Goal: Task Accomplishment & Management: Use online tool/utility

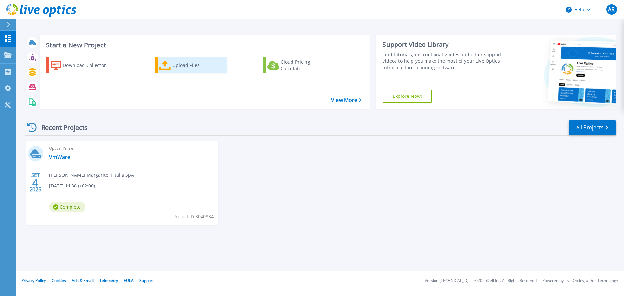
click at [174, 65] on div "Upload Files" at bounding box center [198, 65] width 52 height 13
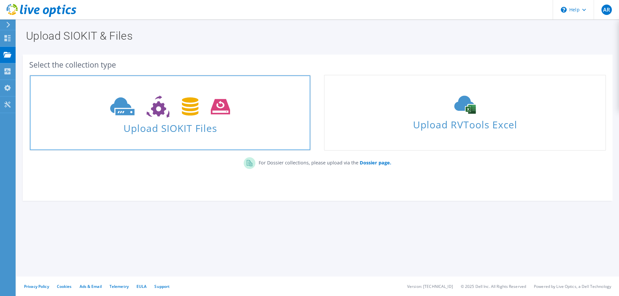
click at [162, 110] on use at bounding box center [170, 107] width 120 height 22
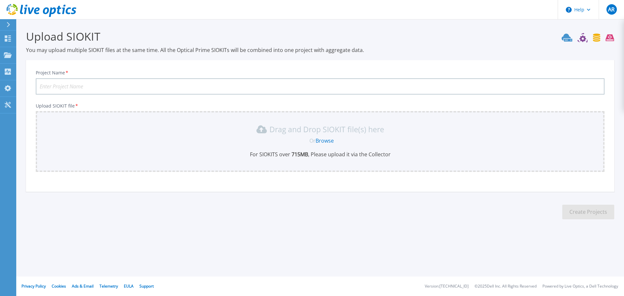
click at [326, 140] on link "Browse" at bounding box center [325, 140] width 18 height 7
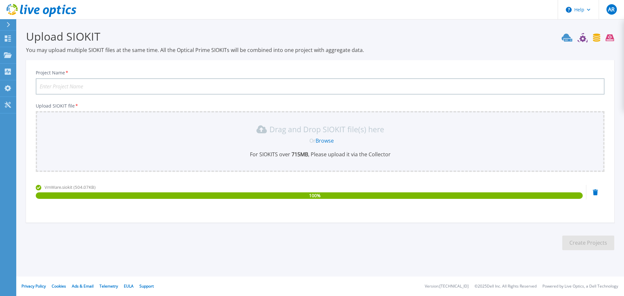
click at [45, 85] on input "Project Name *" at bounding box center [320, 86] width 569 height 16
type input "VmWare"
drag, startPoint x: 566, startPoint y: 252, endPoint x: 567, endPoint y: 248, distance: 3.4
click at [566, 250] on section "Upload SIOKIT You may upload multiple SIOKIT files at the same time. All the Op…" at bounding box center [320, 142] width 608 height 246
click at [570, 245] on button "Create Projects" at bounding box center [588, 243] width 52 height 15
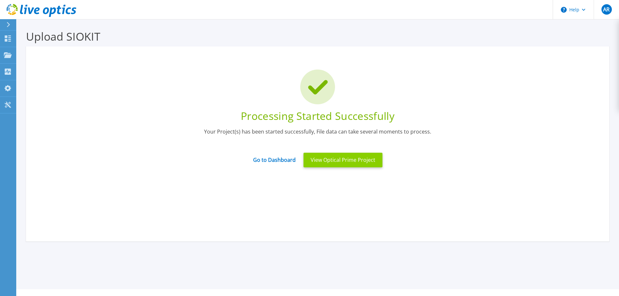
click at [337, 164] on button "View Optical Prime Project" at bounding box center [343, 160] width 79 height 15
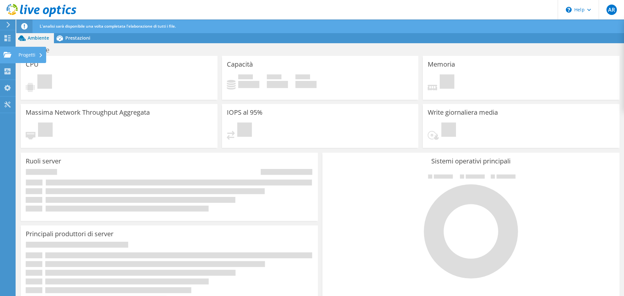
click at [9, 54] on use at bounding box center [8, 55] width 8 height 6
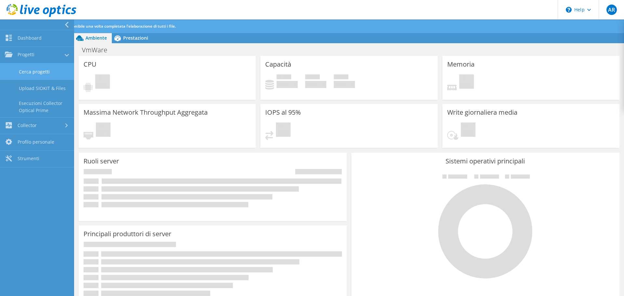
click at [37, 71] on link "Cerca progetti" at bounding box center [37, 71] width 74 height 17
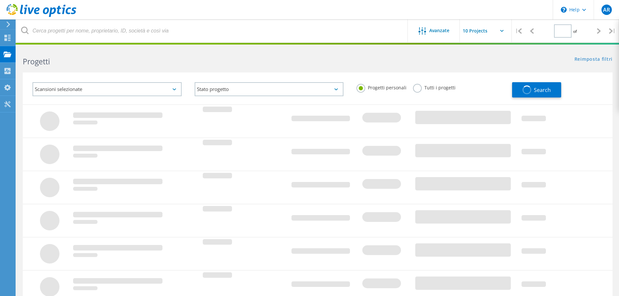
type input "1"
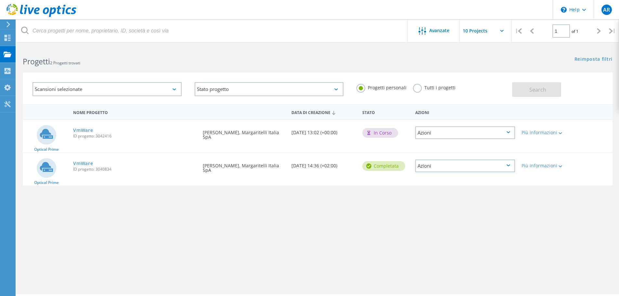
click at [343, 249] on div "Nome progetto Data di creazione Stato Azioni Optical Prime VmWare ID progetto: …" at bounding box center [318, 188] width 590 height 169
click at [380, 136] on div "In corso" at bounding box center [380, 133] width 36 height 10
click at [549, 132] on div "Più informazioni" at bounding box center [542, 132] width 41 height 5
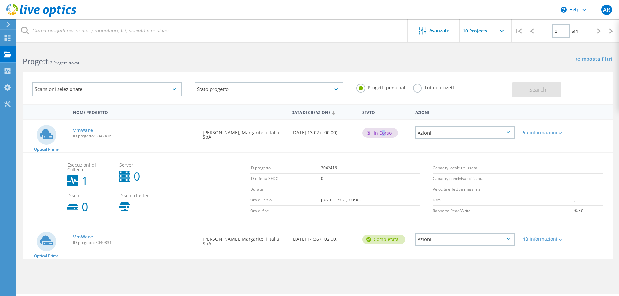
click at [551, 240] on div "Più informazioni" at bounding box center [542, 239] width 41 height 5
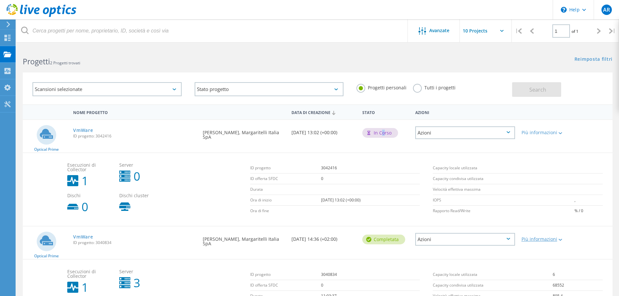
click at [551, 240] on div "Più informazioni" at bounding box center [542, 239] width 41 height 5
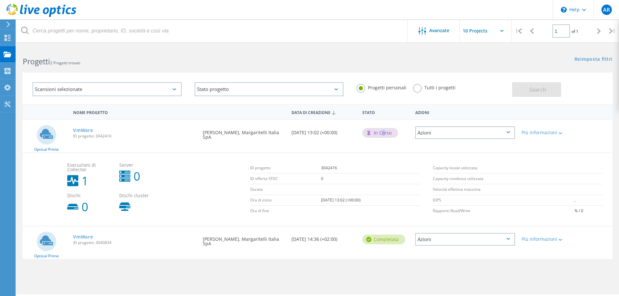
click at [458, 134] on div "Azioni" at bounding box center [465, 132] width 100 height 13
click at [453, 119] on div "Visualizza progetto" at bounding box center [465, 118] width 98 height 10
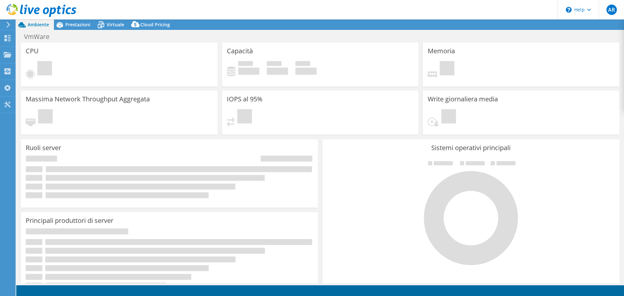
select select "USD"
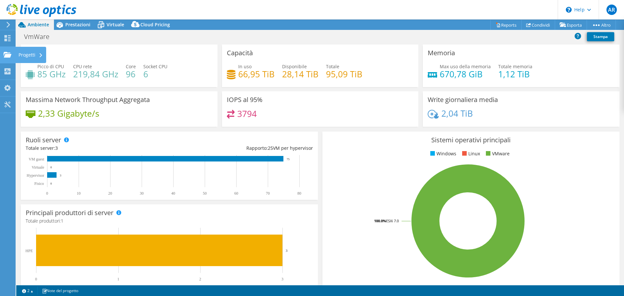
click at [31, 55] on div "Progetti" at bounding box center [30, 55] width 31 height 16
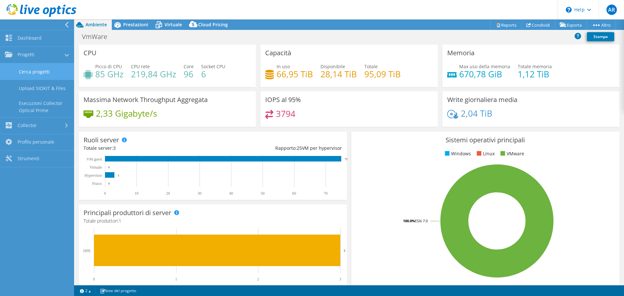
click at [36, 70] on link "Cerca progetti" at bounding box center [37, 71] width 74 height 17
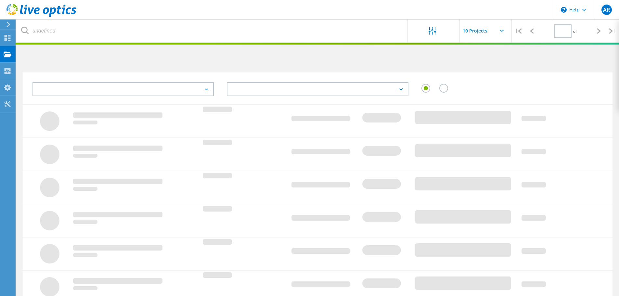
type input "1"
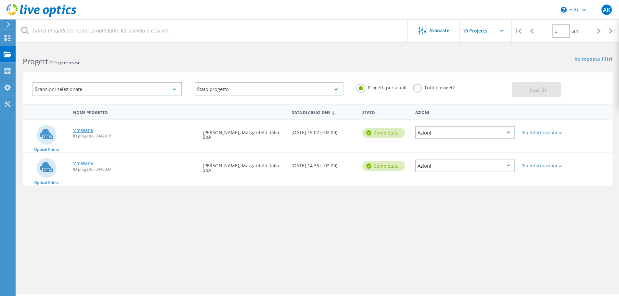
click at [82, 129] on link "VmWare" at bounding box center [83, 130] width 20 height 5
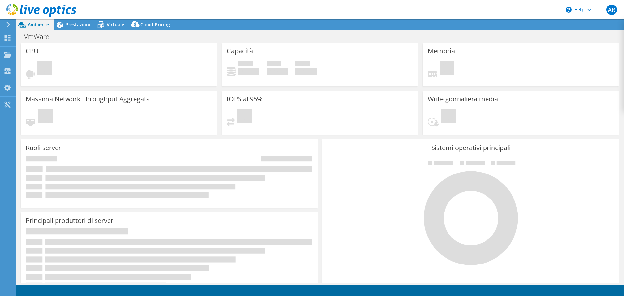
select select "USD"
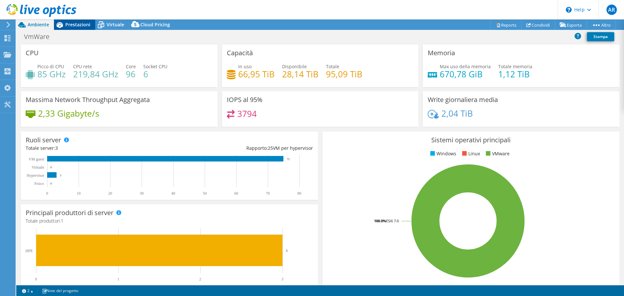
click at [72, 25] on span "Prestazioni" at bounding box center [77, 24] width 25 height 6
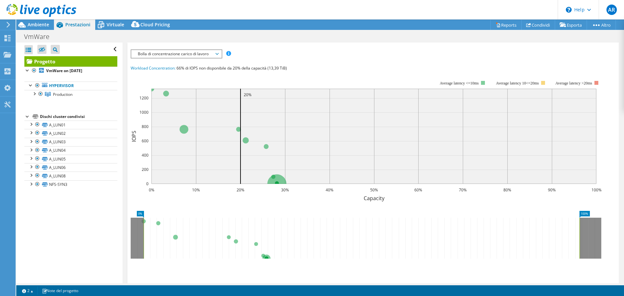
scroll to position [130, 0]
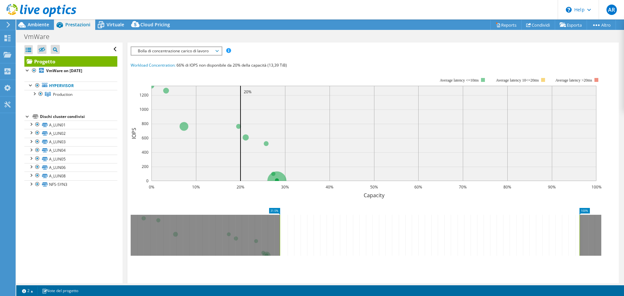
drag, startPoint x: 143, startPoint y: 240, endPoint x: 279, endPoint y: 248, distance: 136.4
click at [279, 248] on rect at bounding box center [280, 235] width 3 height 41
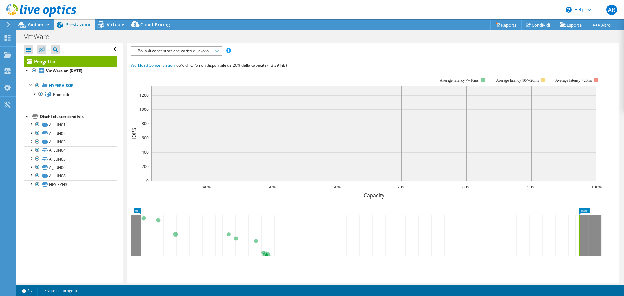
drag, startPoint x: 281, startPoint y: 248, endPoint x: 141, endPoint y: 241, distance: 140.5
click at [141, 241] on rect at bounding box center [140, 235] width 3 height 41
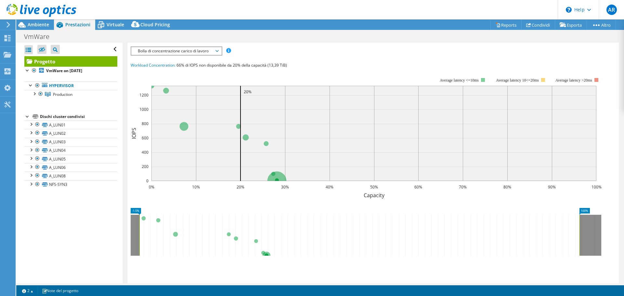
drag, startPoint x: 144, startPoint y: 241, endPoint x: 139, endPoint y: 241, distance: 4.2
click at [139, 241] on rect at bounding box center [139, 235] width 3 height 41
click at [139, 241] on rect at bounding box center [140, 235] width 3 height 41
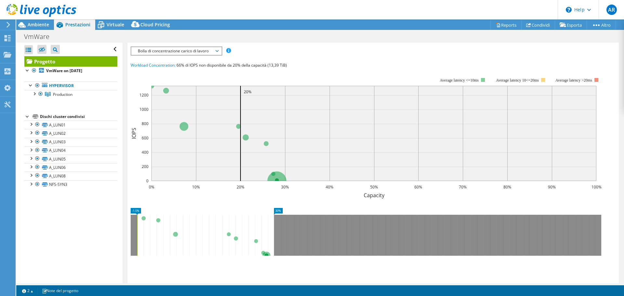
drag, startPoint x: 581, startPoint y: 239, endPoint x: 275, endPoint y: 252, distance: 305.8
click at [275, 252] on rect at bounding box center [274, 235] width 3 height 41
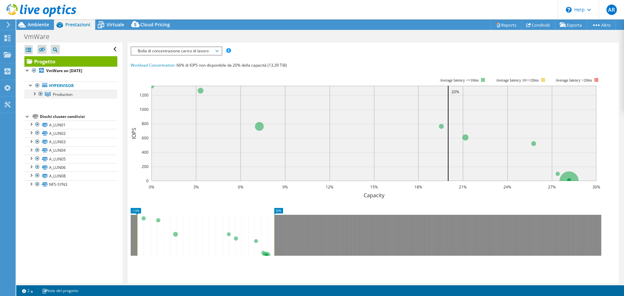
click at [33, 94] on div at bounding box center [34, 93] width 6 height 6
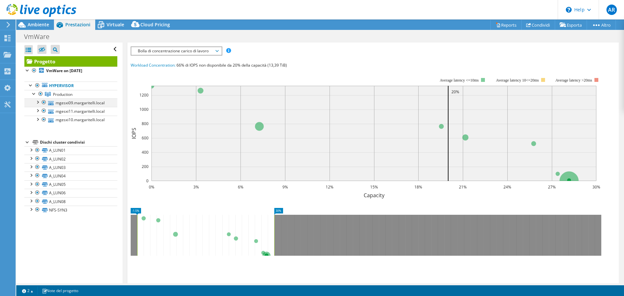
click at [38, 103] on div at bounding box center [37, 101] width 6 height 6
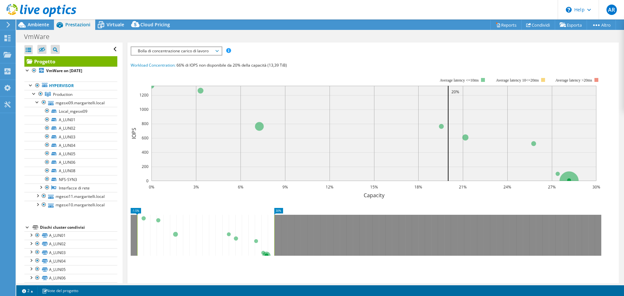
click at [182, 52] on span "Bolla di concentrazione carico di lavoro" at bounding box center [177, 51] width 84 height 8
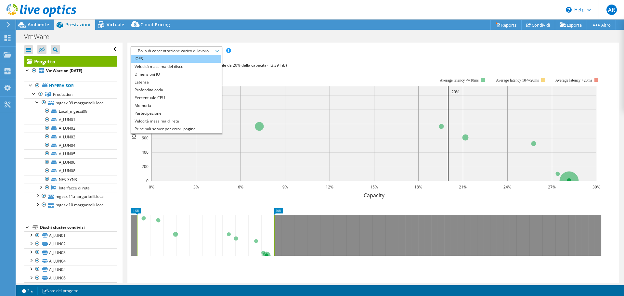
click at [157, 58] on li "IOPS" at bounding box center [176, 59] width 90 height 8
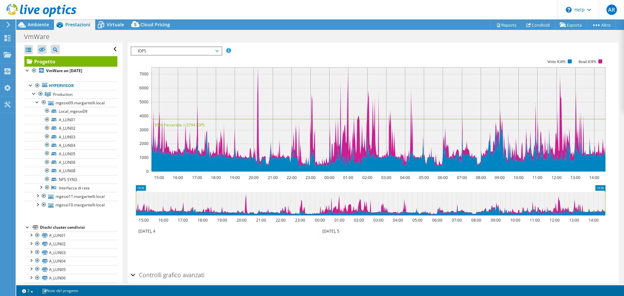
click at [155, 51] on span "IOPS" at bounding box center [177, 51] width 84 height 8
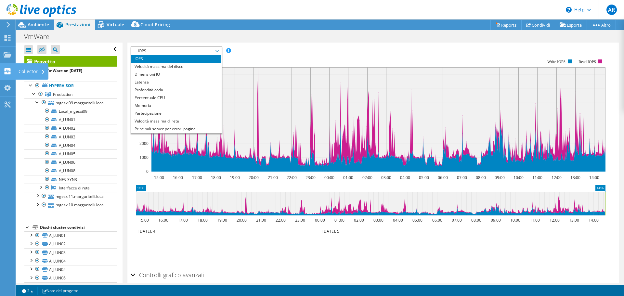
click at [25, 71] on div "Collector" at bounding box center [31, 71] width 33 height 16
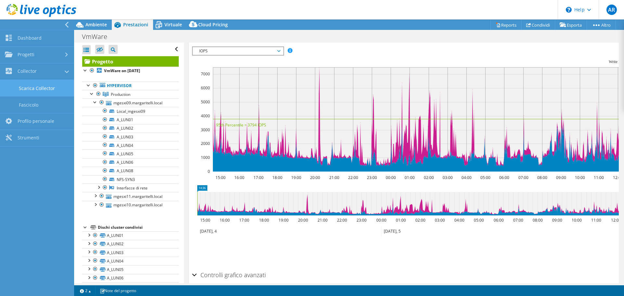
click at [34, 88] on link "Scarica Collector" at bounding box center [37, 88] width 74 height 17
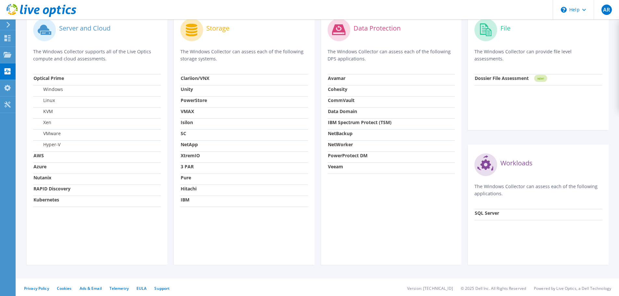
scroll to position [210, 0]
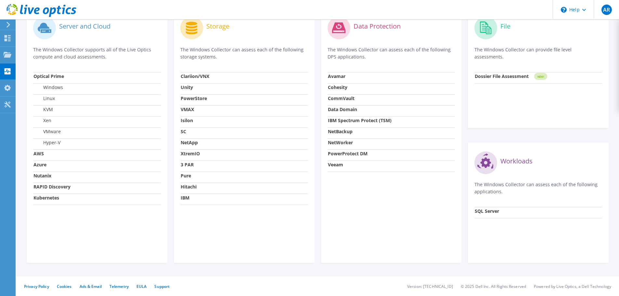
click at [477, 211] on strong "SQL Server" at bounding box center [487, 211] width 24 height 6
click at [483, 167] on circle at bounding box center [485, 162] width 23 height 23
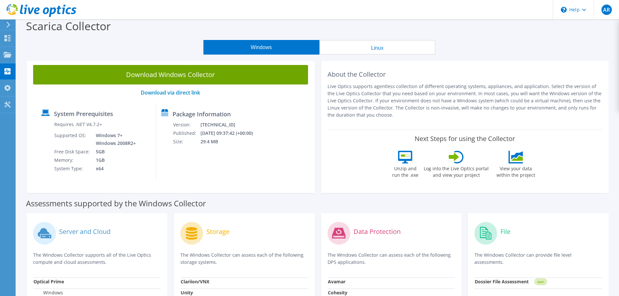
scroll to position [0, 0]
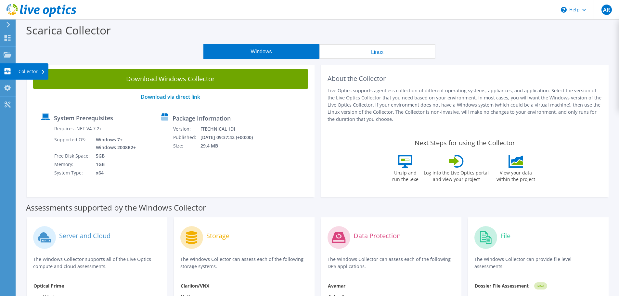
click at [26, 73] on div "Collector" at bounding box center [31, 71] width 33 height 16
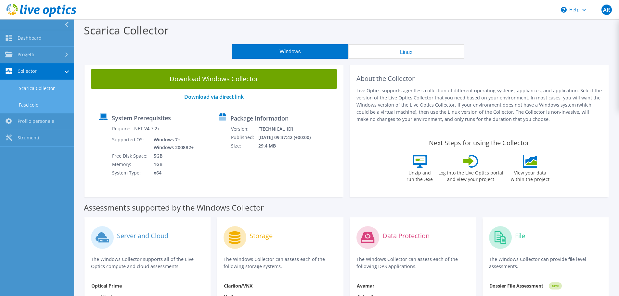
click at [30, 102] on link "Fascicolo" at bounding box center [37, 105] width 74 height 17
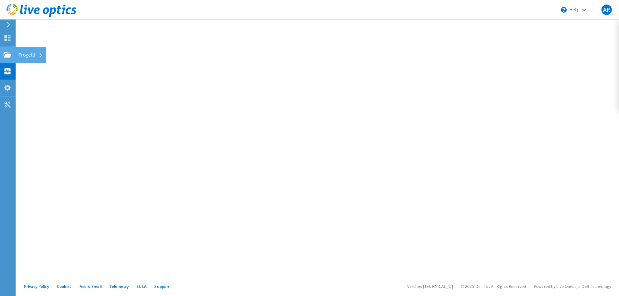
click at [28, 56] on div "Progetti" at bounding box center [30, 55] width 31 height 16
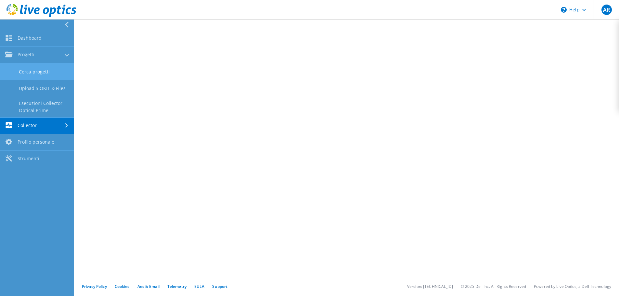
click at [35, 72] on link "Cerca progetti" at bounding box center [37, 71] width 74 height 17
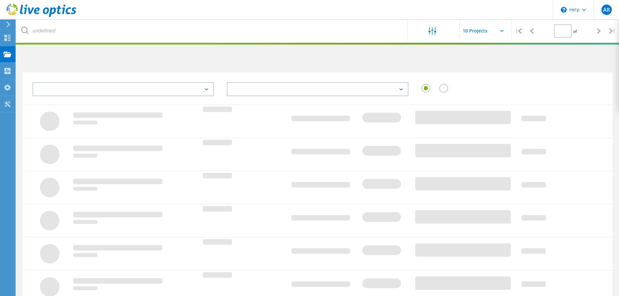
type input "1"
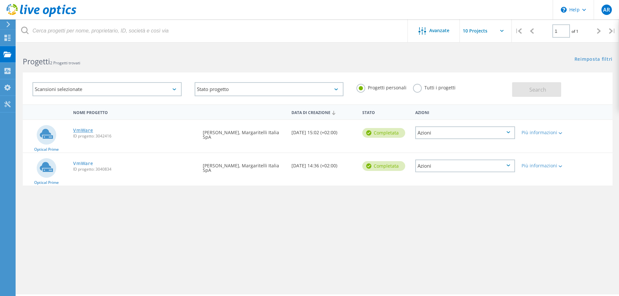
click at [82, 130] on link "VmWare" at bounding box center [83, 130] width 20 height 5
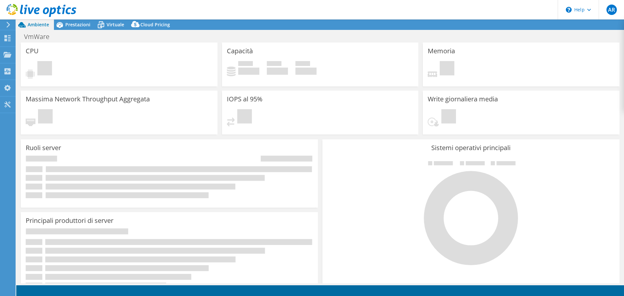
select select "USD"
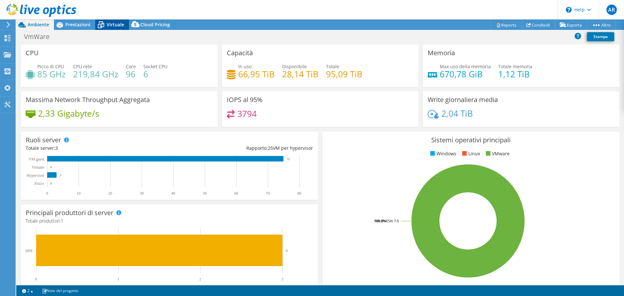
click at [121, 24] on span "Virtuale" at bounding box center [116, 24] width 18 height 6
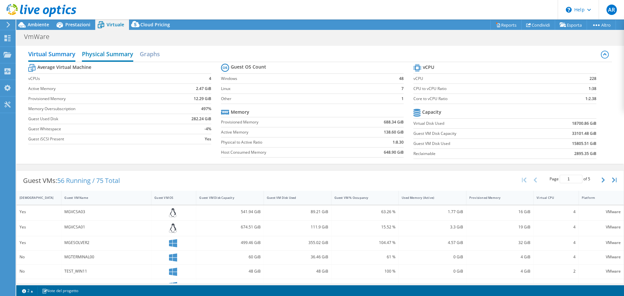
click at [103, 53] on h2 "Physical Summary" at bounding box center [107, 54] width 51 height 14
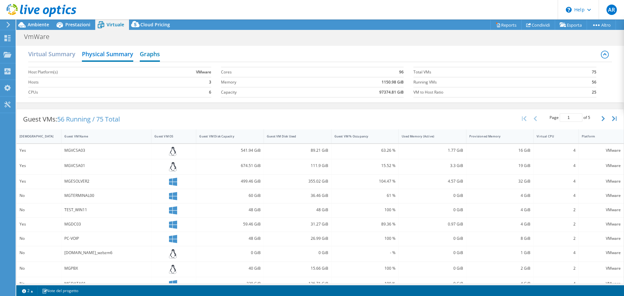
click at [153, 54] on h2 "Graphs" at bounding box center [150, 54] width 20 height 14
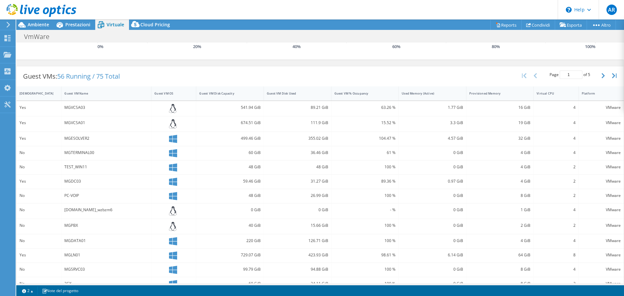
scroll to position [99, 0]
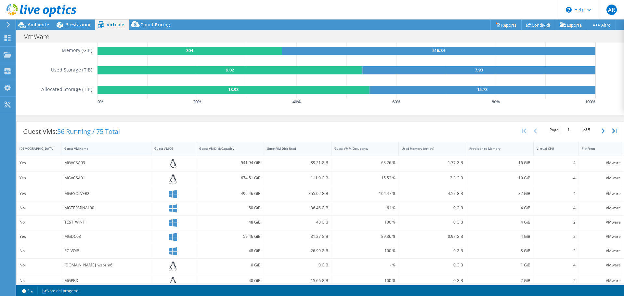
click at [78, 147] on div "Guest VM Name" at bounding box center [102, 149] width 76 height 4
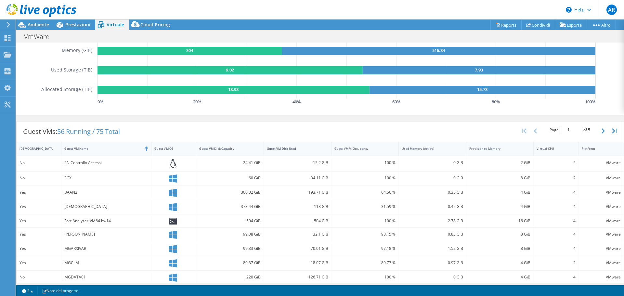
click at [46, 196] on div "Yes" at bounding box center [38, 192] width 39 height 7
click at [41, 194] on div "Yes" at bounding box center [38, 192] width 39 height 7
click at [597, 194] on div "VMware" at bounding box center [601, 192] width 39 height 7
click at [579, 193] on div "VMware" at bounding box center [601, 193] width 45 height 14
click at [65, 194] on div "BAAN2" at bounding box center [106, 192] width 84 height 7
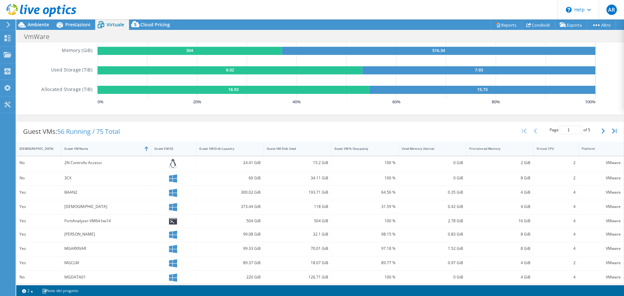
click at [25, 192] on div "Yes" at bounding box center [38, 192] width 39 height 7
click at [501, 25] on link "Reports" at bounding box center [505, 25] width 31 height 10
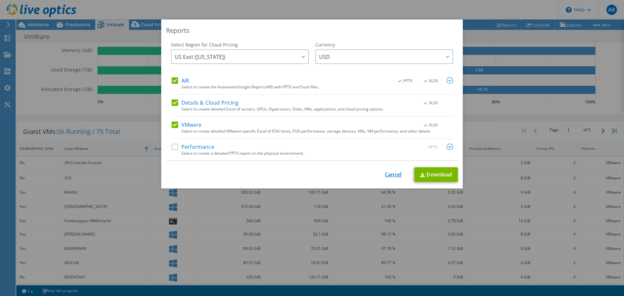
click at [385, 174] on link "Cancel" at bounding box center [393, 175] width 17 height 6
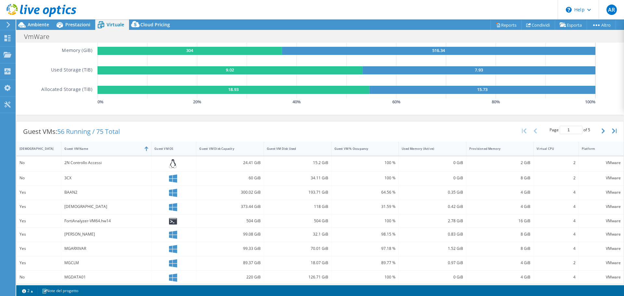
click at [9, 23] on icon at bounding box center [8, 25] width 5 height 6
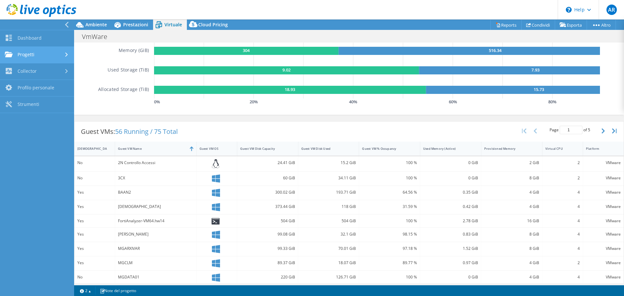
click at [31, 53] on link "Progetti" at bounding box center [37, 55] width 74 height 17
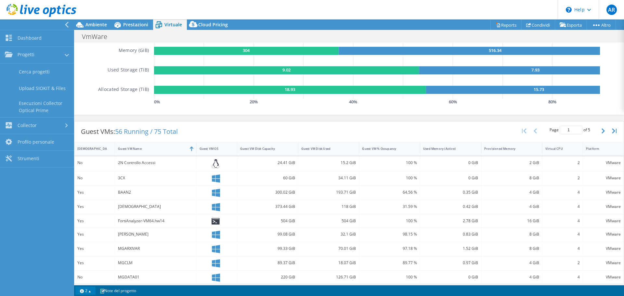
click at [89, 290] on link "2" at bounding box center [85, 291] width 20 height 8
